Goal: Find contact information: Find contact information

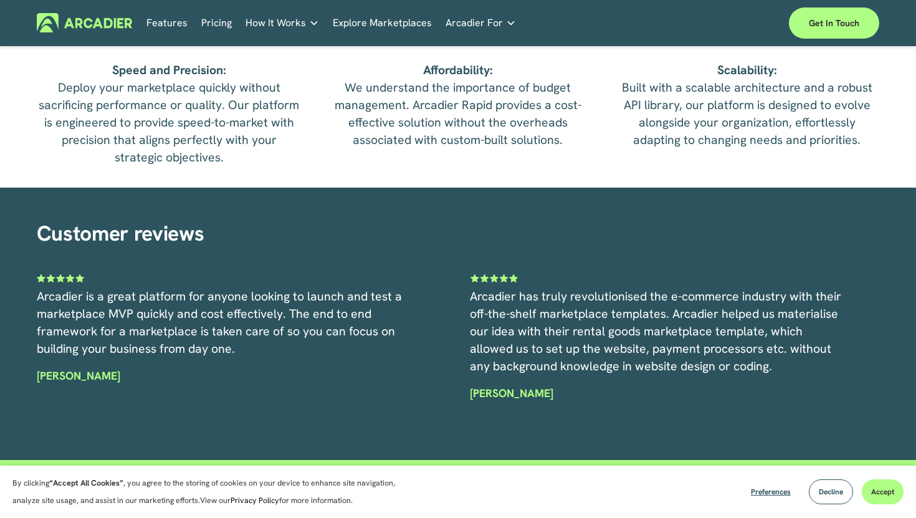
scroll to position [3159, 0]
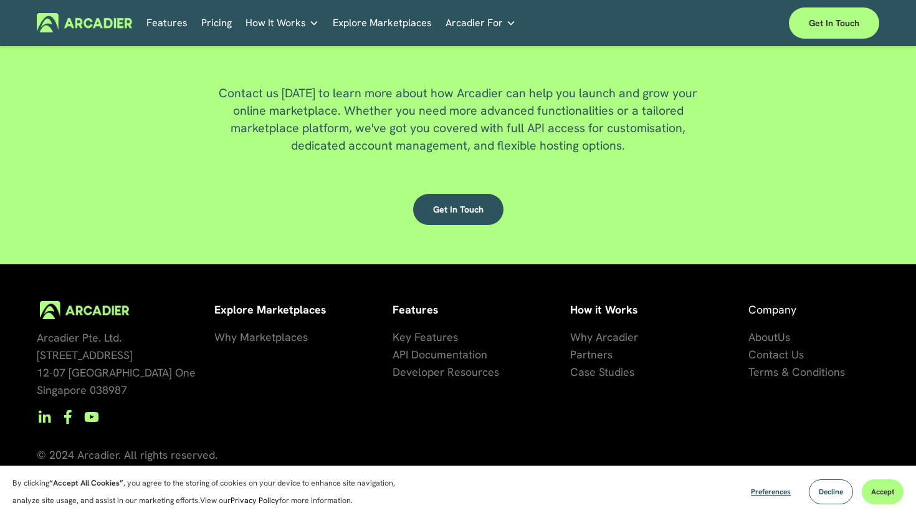
click at [781, 340] on span "Us" at bounding box center [783, 337] width 12 height 14
click at [770, 333] on span "About" at bounding box center [762, 337] width 29 height 14
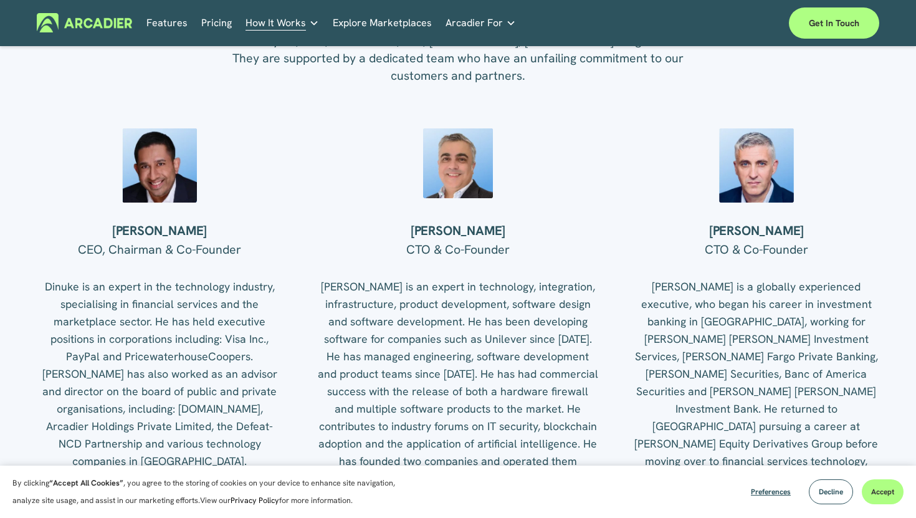
scroll to position [1493, 0]
drag, startPoint x: 110, startPoint y: 229, endPoint x: 219, endPoint y: 233, distance: 109.1
click at [219, 233] on h4 "Dinuke Ranasinghe" at bounding box center [159, 230] width 245 height 16
copy strong "Dinuke Ranasinghe"
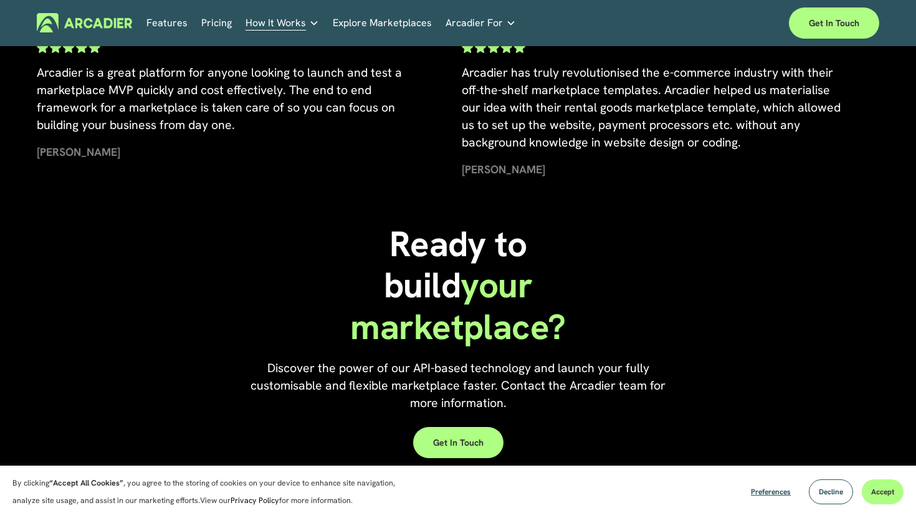
scroll to position [2757, 0]
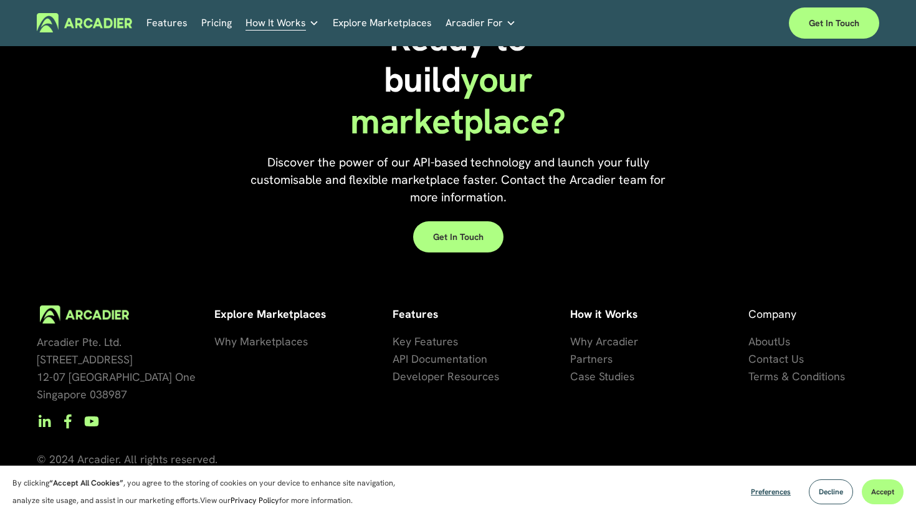
click at [769, 351] on span "Contact Us" at bounding box center [775, 358] width 55 height 14
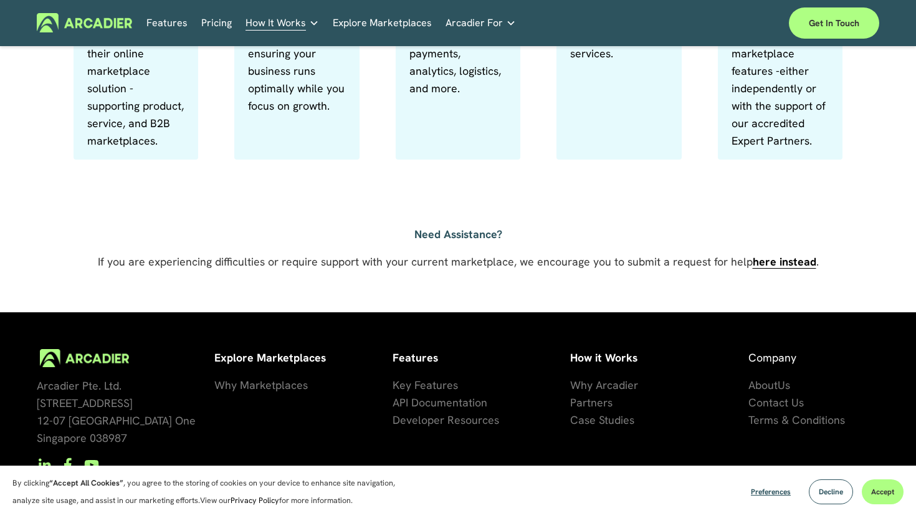
scroll to position [875, 0]
